Goal: Task Accomplishment & Management: Manage account settings

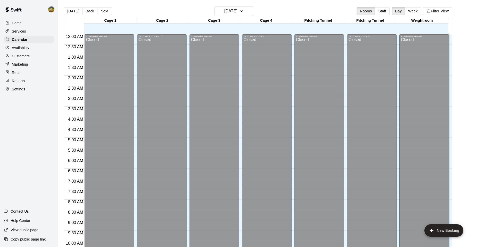
scroll to position [262, 0]
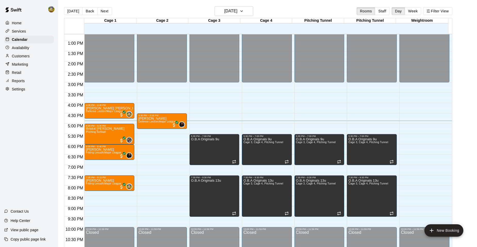
click at [106, 11] on button "Next" at bounding box center [104, 11] width 14 height 8
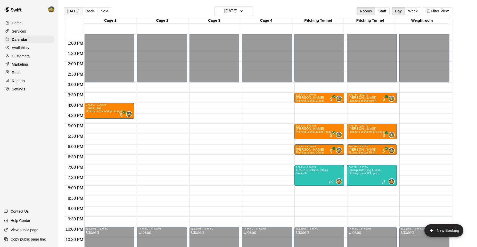
click at [76, 14] on button "[DATE]" at bounding box center [73, 11] width 19 height 8
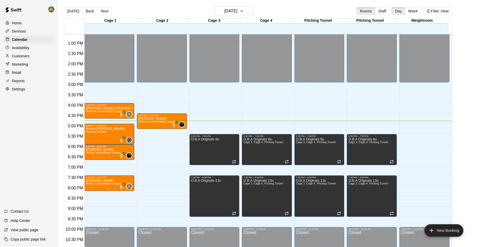
click at [39, 51] on div "Availability" at bounding box center [29, 48] width 50 height 8
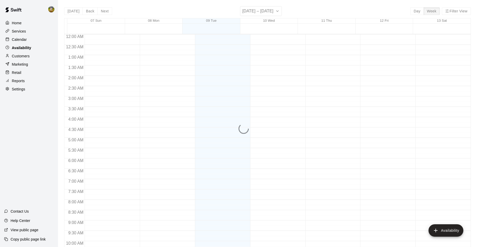
scroll to position [277, 0]
click at [31, 56] on div "Customers" at bounding box center [29, 56] width 50 height 8
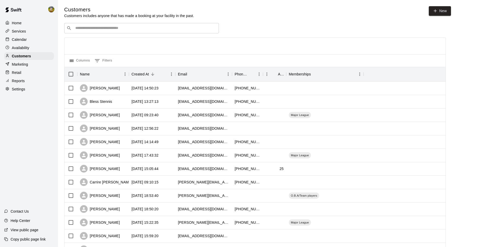
click at [30, 31] on div "Services" at bounding box center [29, 31] width 50 height 8
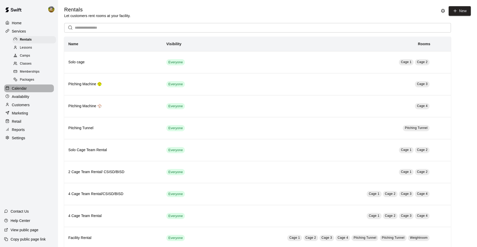
click at [35, 89] on div "Calendar" at bounding box center [29, 88] width 50 height 8
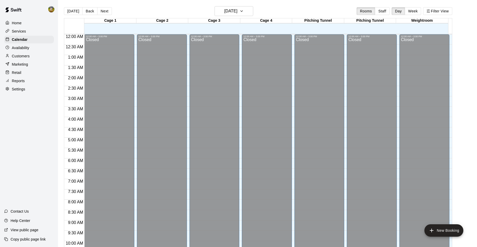
scroll to position [262, 0]
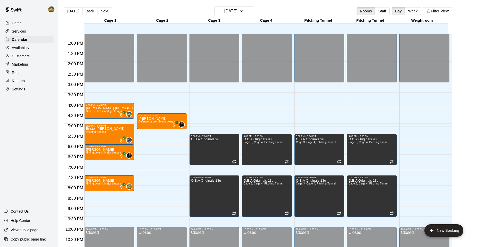
click at [35, 56] on div "Customers" at bounding box center [29, 56] width 50 height 8
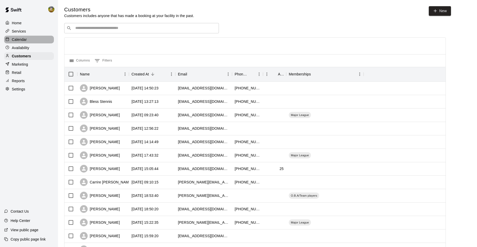
click at [25, 39] on p "Calendar" at bounding box center [19, 39] width 15 height 5
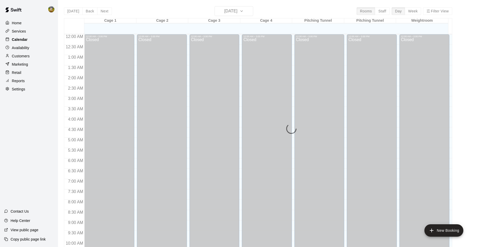
scroll to position [262, 0]
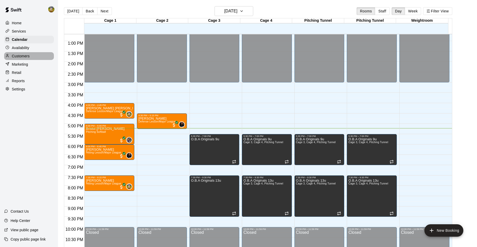
click at [25, 56] on p "Customers" at bounding box center [21, 55] width 18 height 5
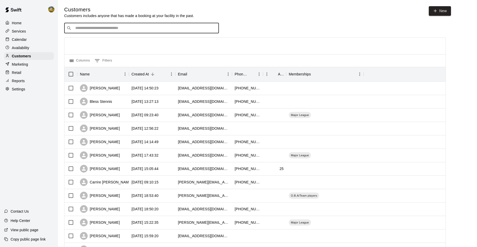
click at [104, 31] on input "Search customers by name or email" at bounding box center [145, 28] width 143 height 5
type input "*"
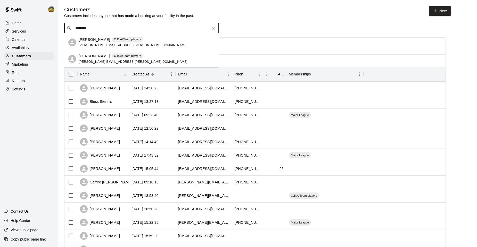
type input "*********"
click at [105, 40] on p "[PERSON_NAME]" at bounding box center [94, 39] width 31 height 5
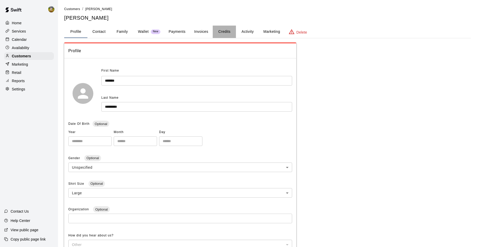
click at [226, 29] on button "Credits" at bounding box center [224, 32] width 23 height 12
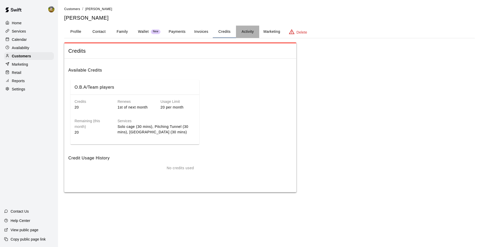
click at [248, 29] on button "Activity" at bounding box center [247, 32] width 23 height 12
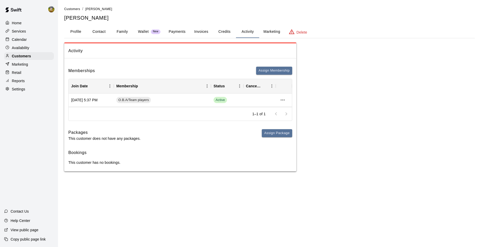
click at [184, 34] on button "Payments" at bounding box center [177, 32] width 25 height 12
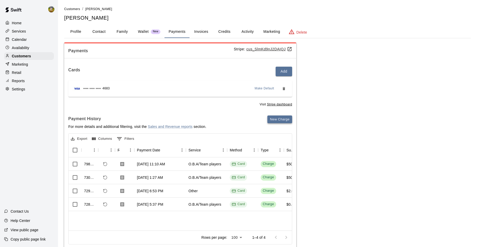
click at [283, 118] on button "New Charge" at bounding box center [279, 119] width 25 height 8
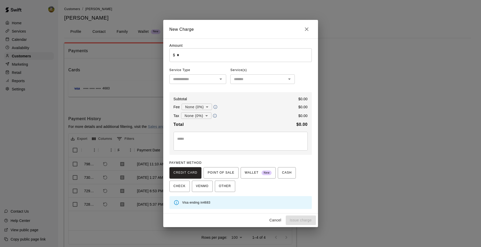
click at [218, 57] on input "*" at bounding box center [244, 55] width 135 height 14
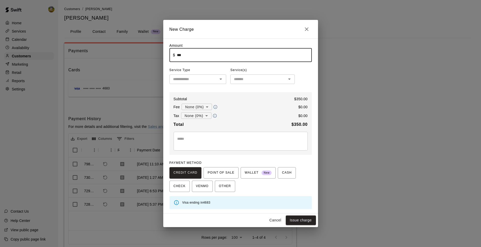
type input "******"
click at [226, 139] on textarea at bounding box center [240, 141] width 127 height 10
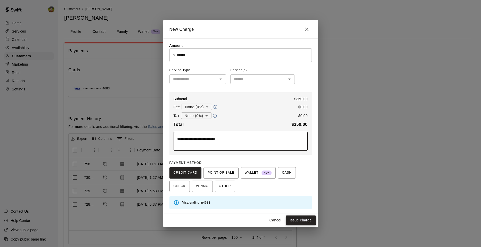
type textarea "**********"
click at [292, 220] on button "Issue charge" at bounding box center [301, 220] width 30 height 10
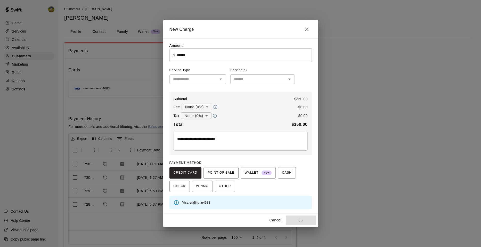
type input "*"
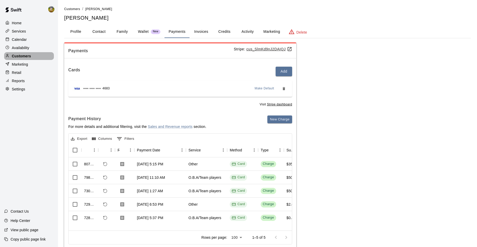
click at [18, 56] on p "Customers" at bounding box center [21, 55] width 19 height 5
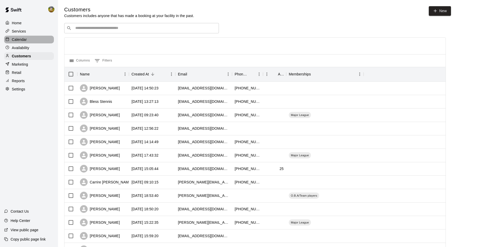
click at [32, 42] on div "Calendar" at bounding box center [29, 40] width 50 height 8
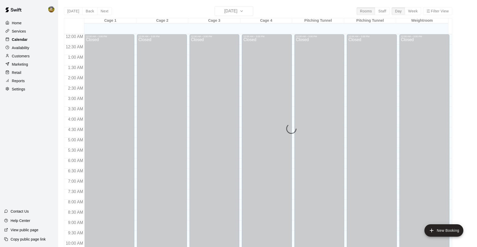
scroll to position [262, 0]
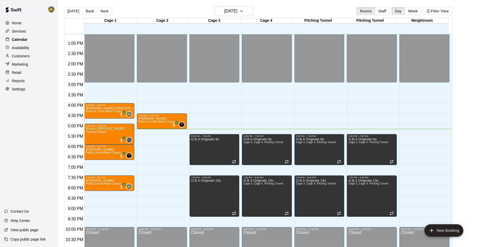
click at [29, 40] on div "Calendar" at bounding box center [29, 40] width 50 height 8
click at [25, 34] on p "Services" at bounding box center [19, 31] width 14 height 5
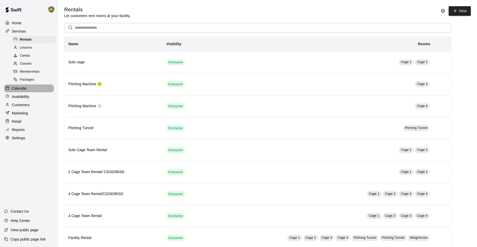
click at [24, 91] on p "Calendar" at bounding box center [19, 88] width 15 height 5
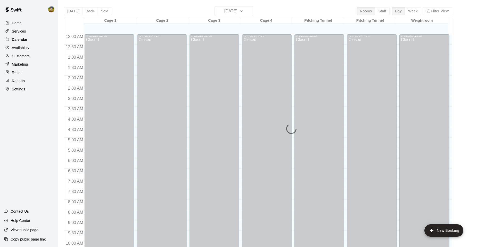
scroll to position [262, 0]
